Goal: Navigation & Orientation: Find specific page/section

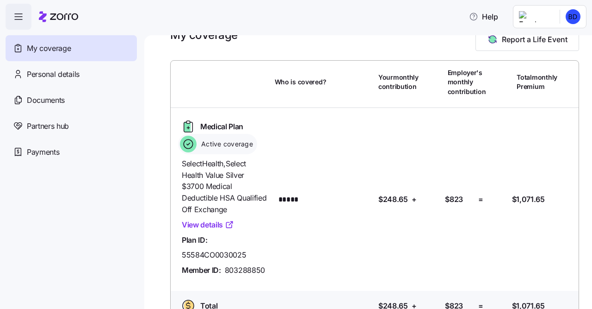
scroll to position [44, 0]
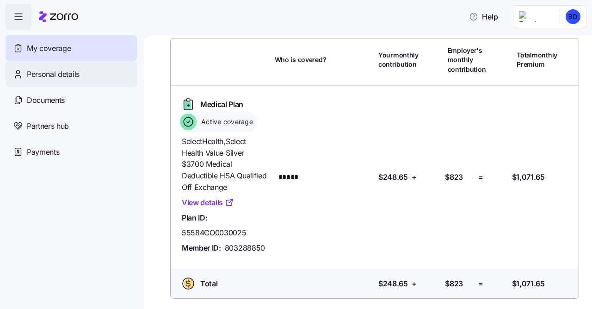
click at [61, 79] on span "Personal details" at bounding box center [53, 74] width 53 height 12
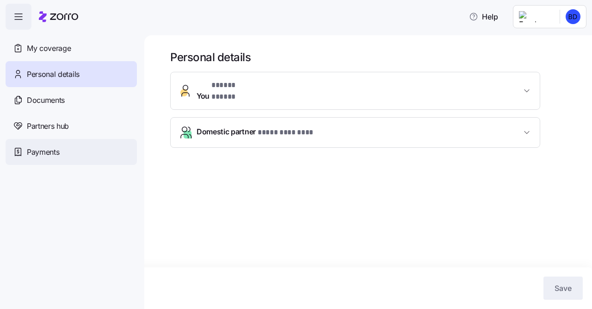
click at [34, 147] on span "Payments" at bounding box center [43, 152] width 32 height 12
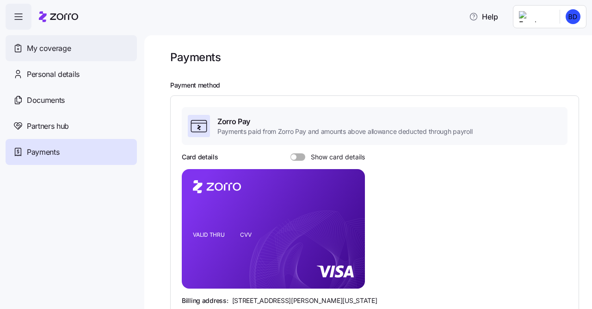
click at [44, 47] on span "My coverage" at bounding box center [49, 49] width 44 height 12
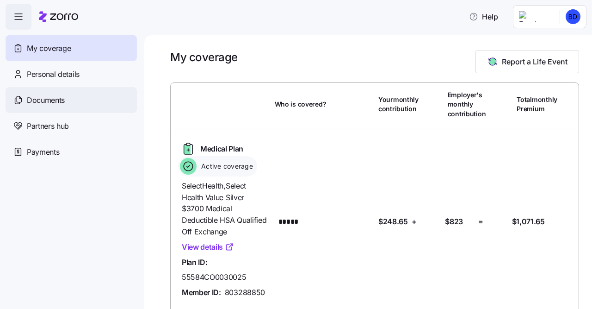
click at [60, 100] on span "Documents" at bounding box center [46, 100] width 38 height 12
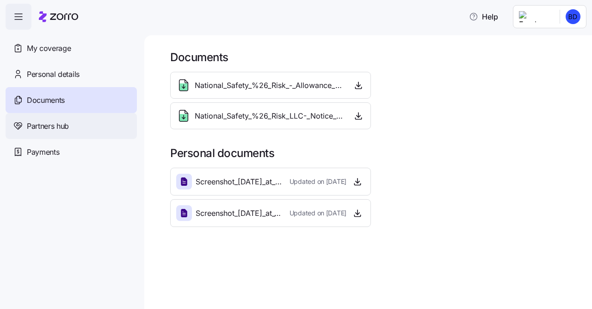
click at [62, 128] on span "Partners hub" at bounding box center [48, 126] width 42 height 12
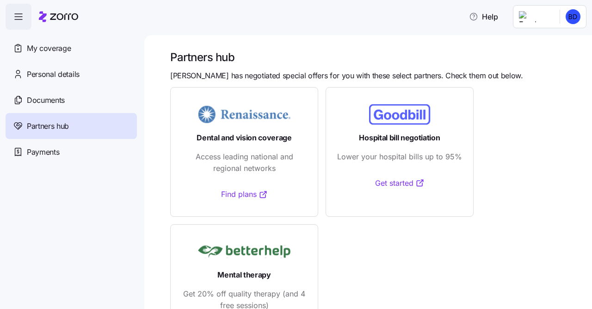
click at [13, 18] on icon "button" at bounding box center [18, 16] width 11 height 11
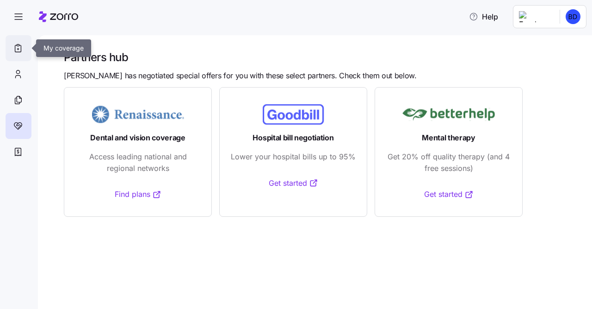
click at [16, 49] on icon at bounding box center [18, 48] width 10 height 11
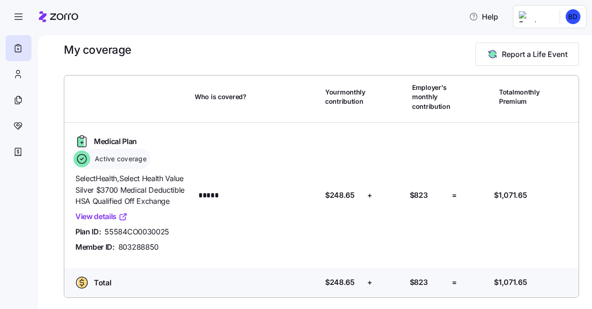
scroll to position [18, 0]
click at [108, 220] on link "View details" at bounding box center [101, 216] width 52 height 12
